Goal: Task Accomplishment & Management: Manage account settings

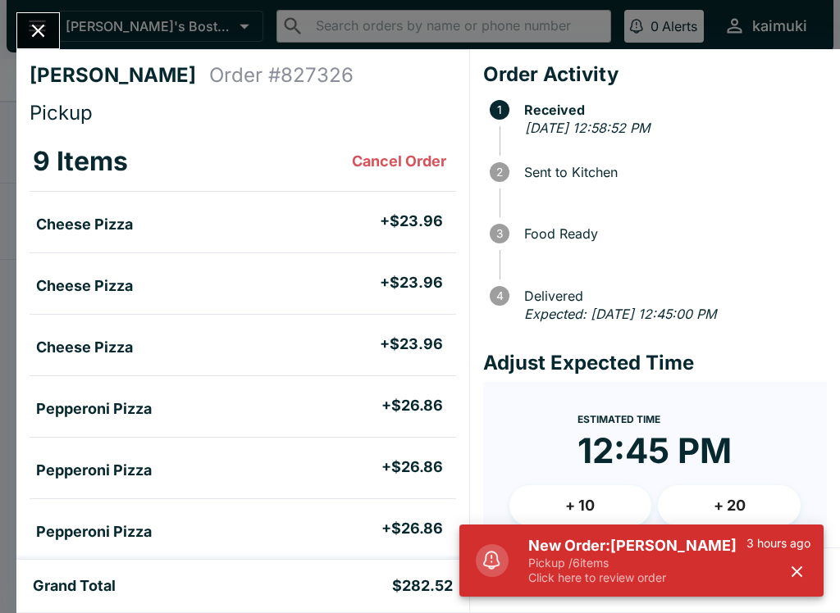
click at [619, 567] on p "Pickup / 6 items" at bounding box center [637, 563] width 218 height 15
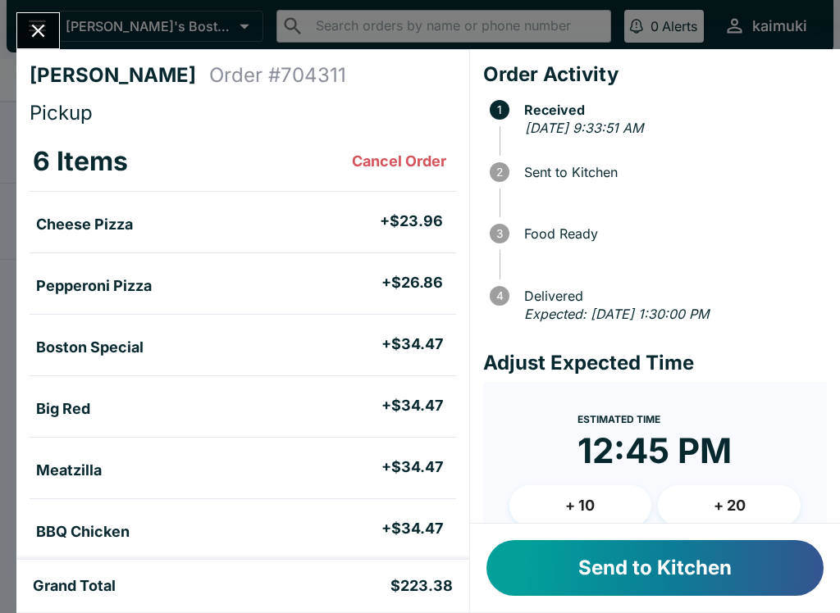
click at [25, 24] on button "Close" at bounding box center [38, 30] width 42 height 35
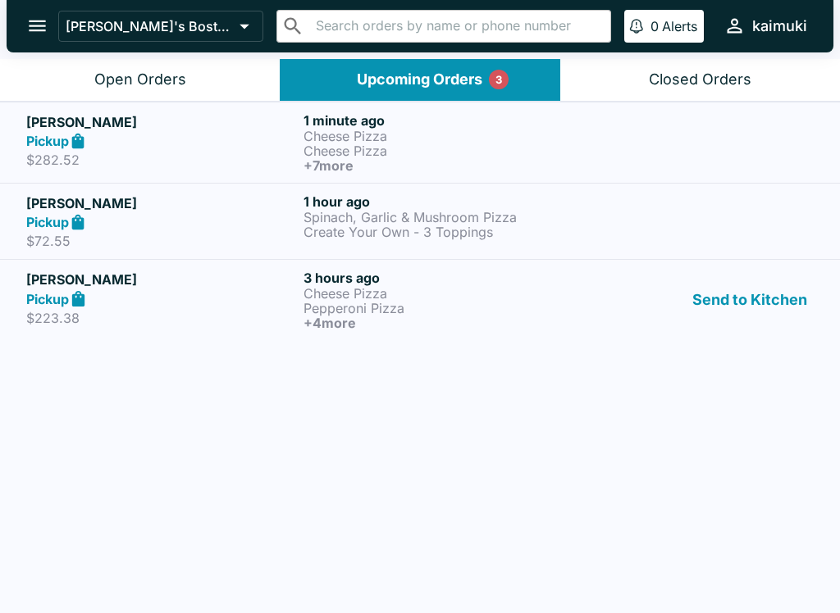
click at [344, 308] on div "[PERSON_NAME] Pickup $282.52 1 minute ago Cheese Pizza Cheese Pizza + 7 more [P…" at bounding box center [420, 359] width 840 height 515
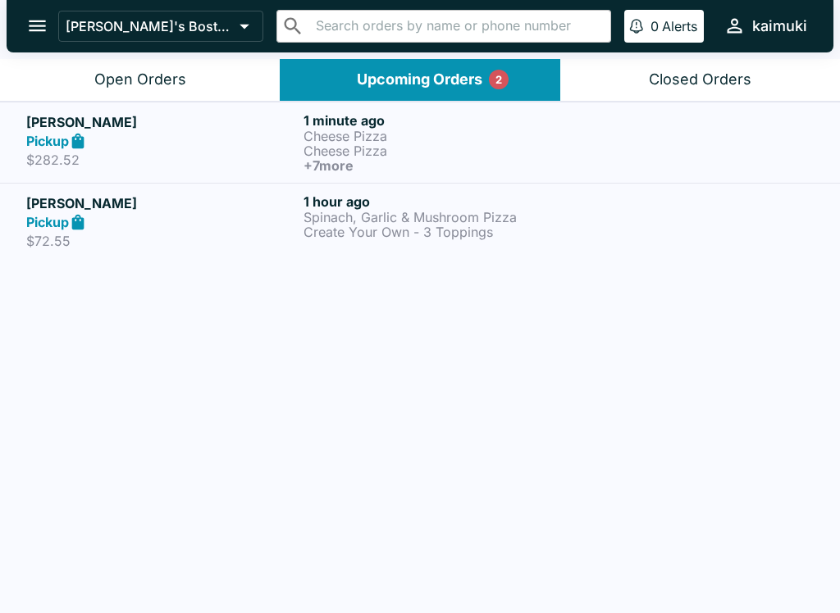
click at [181, 81] on div "Open Orders" at bounding box center [140, 80] width 92 height 19
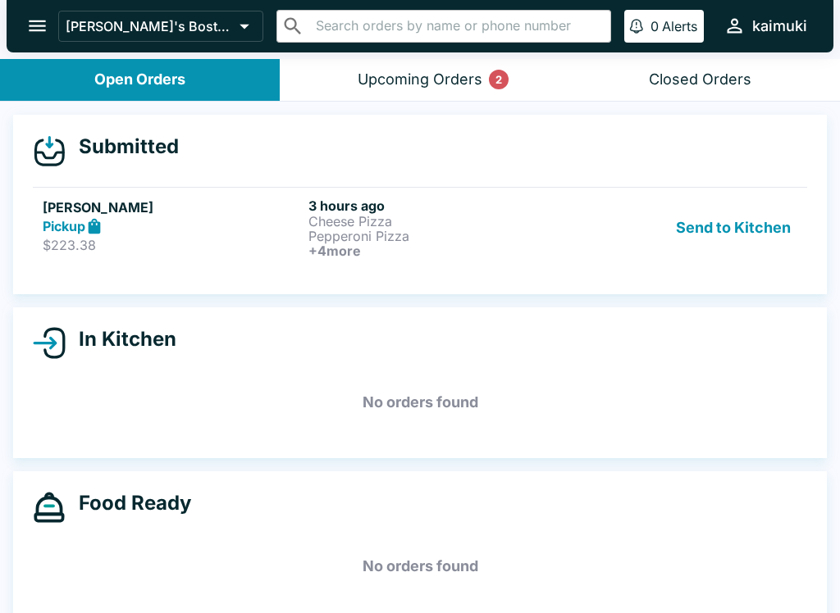
click at [448, 84] on div "Upcoming Orders 2" at bounding box center [419, 80] width 125 height 19
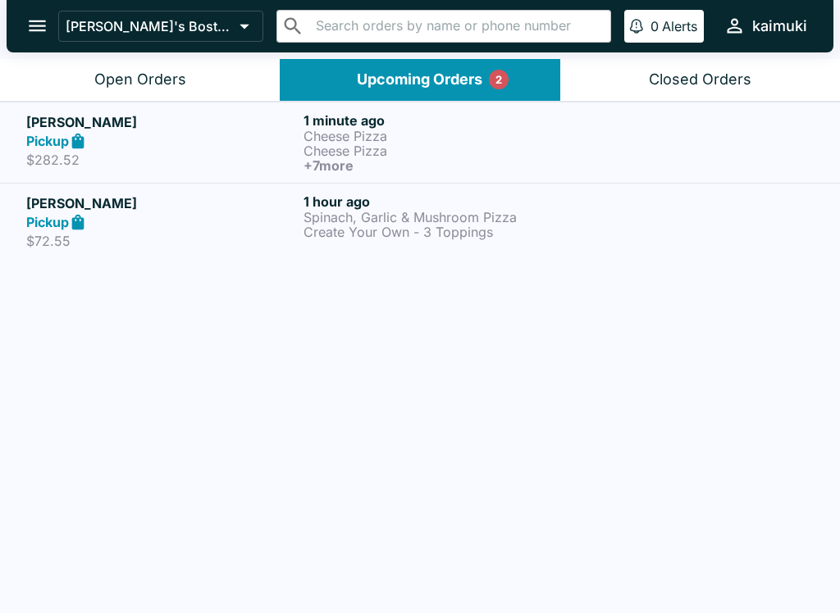
click at [166, 79] on div "Open Orders" at bounding box center [140, 80] width 92 height 19
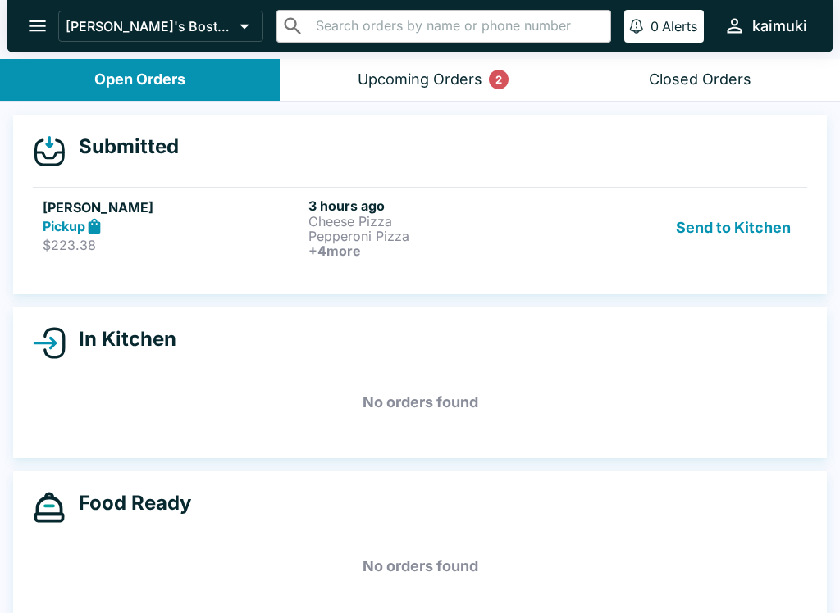
click at [382, 239] on p "Pepperoni Pizza" at bounding box center [437, 236] width 259 height 15
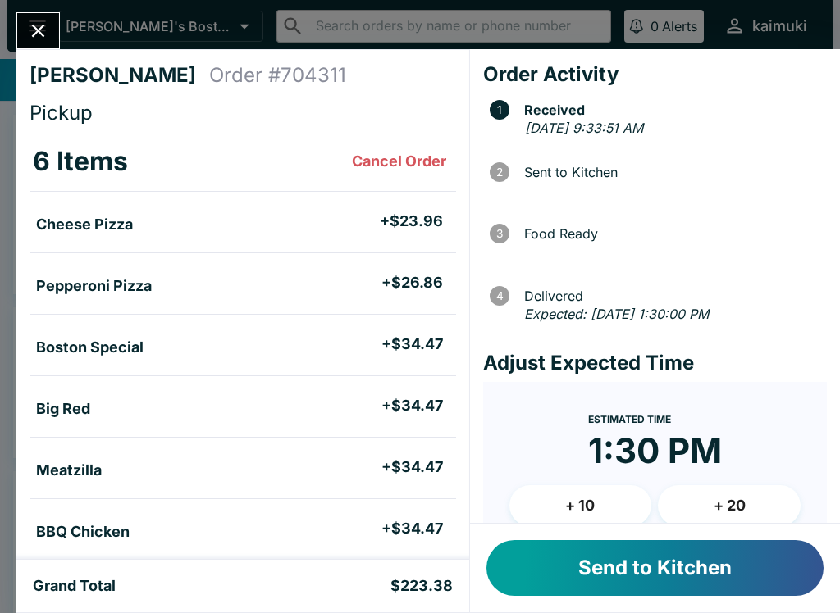
click at [635, 579] on button "Send to Kitchen" at bounding box center [654, 568] width 337 height 56
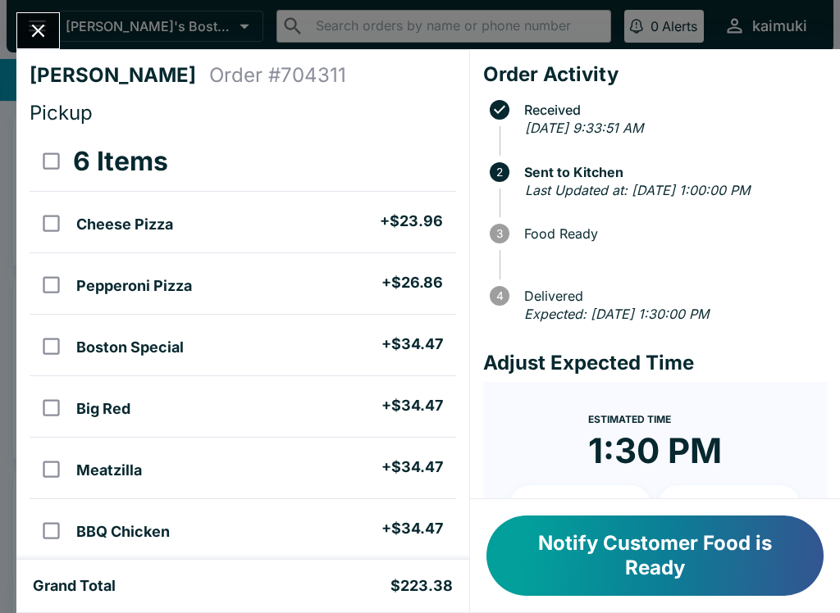
click at [50, 38] on button "Close" at bounding box center [38, 30] width 42 height 35
